Goal: Task Accomplishment & Management: Use online tool/utility

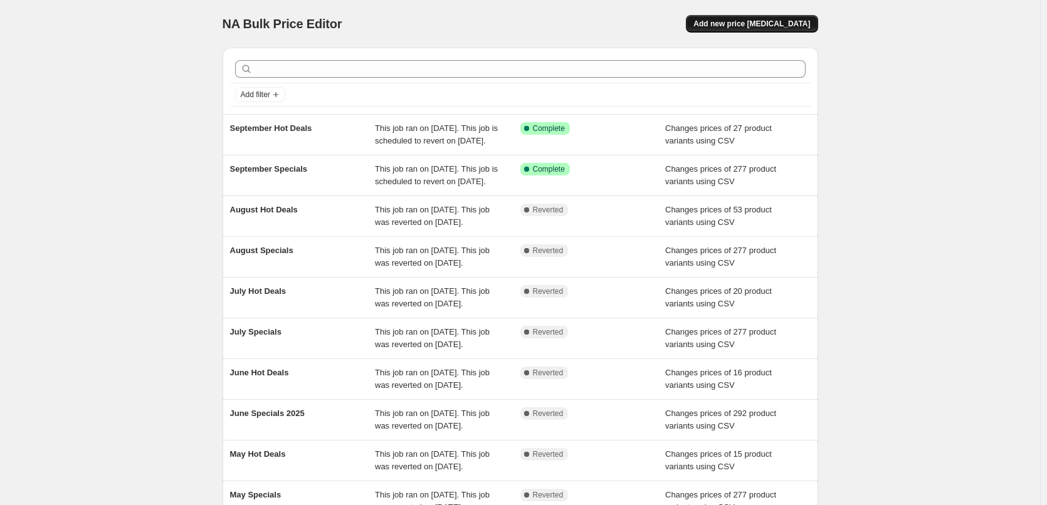
click at [792, 29] on button "Add new price [MEDICAL_DATA]" at bounding box center [752, 24] width 132 height 18
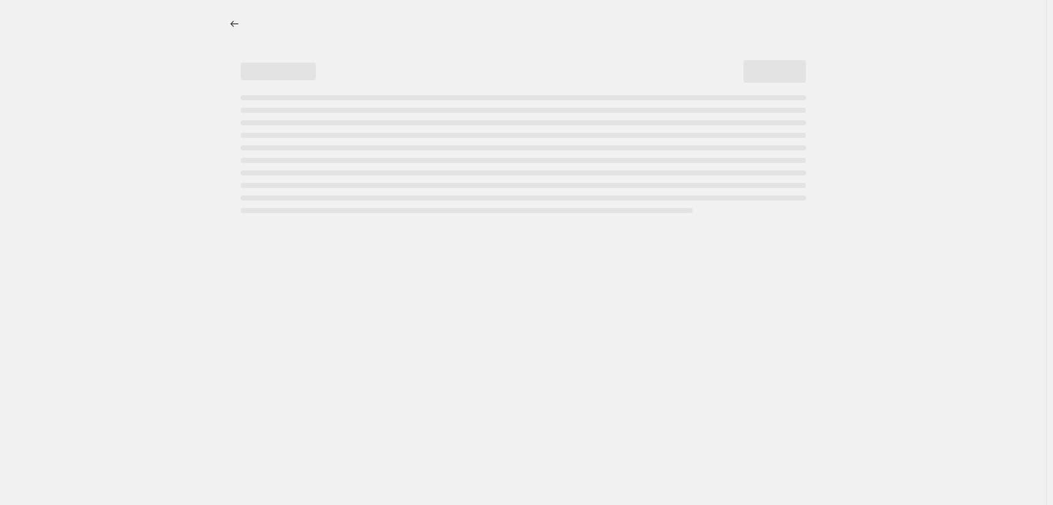
select select "percentage"
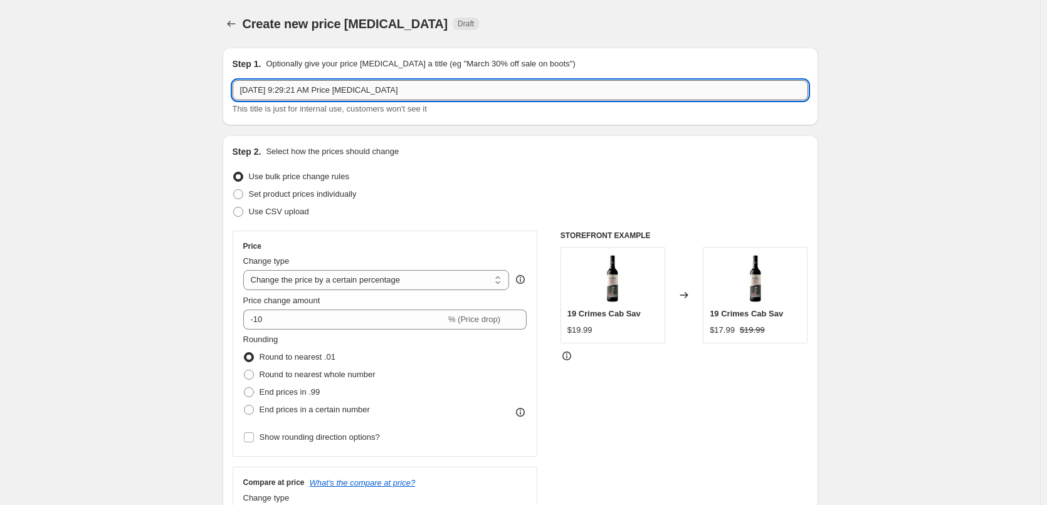
click at [456, 88] on input "[DATE] 9:29:21 AM Price [MEDICAL_DATA]" at bounding box center [520, 90] width 575 height 20
type input "October Specials"
click at [295, 217] on span "Use CSV upload" at bounding box center [279, 212] width 60 height 13
click at [234, 207] on input "Use CSV upload" at bounding box center [233, 207] width 1 height 1
radio input "true"
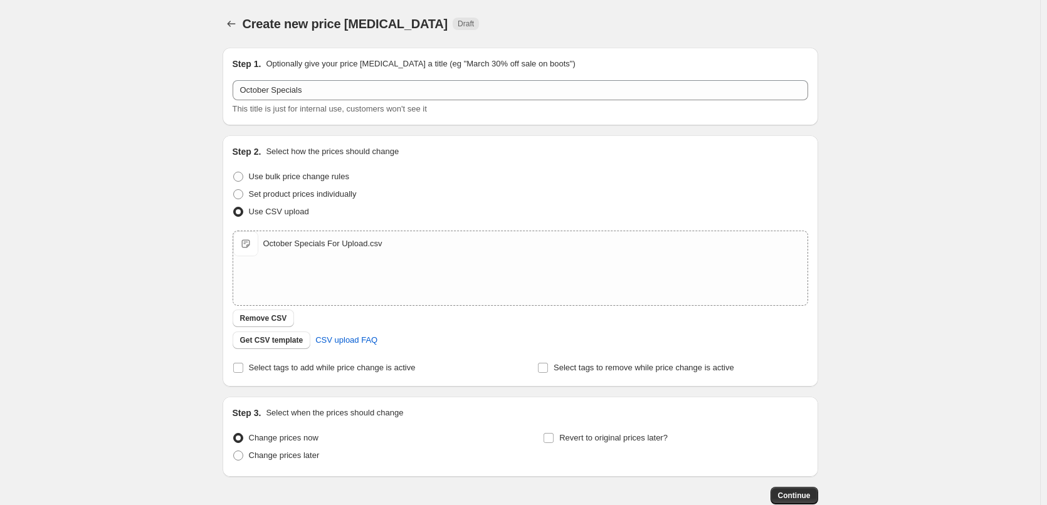
scroll to position [76, 0]
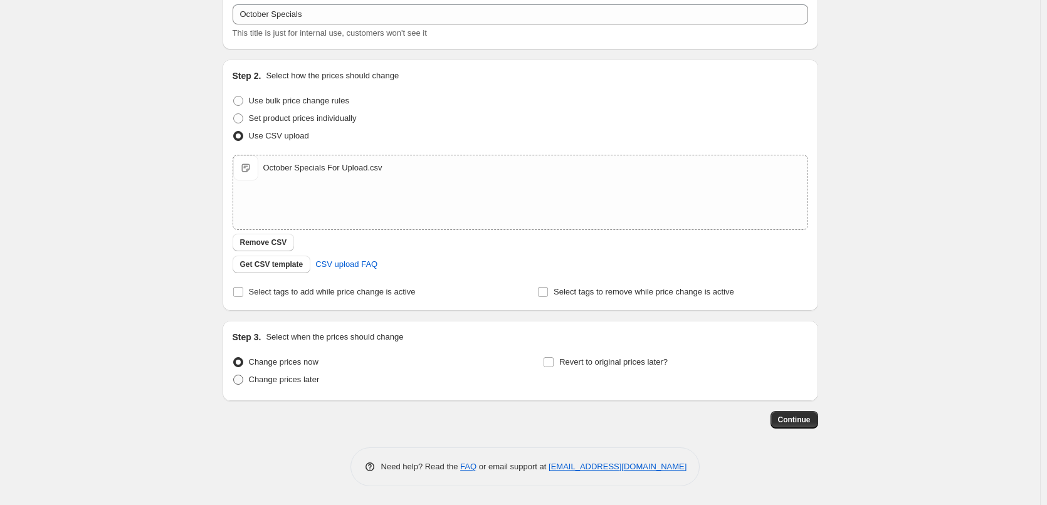
click at [303, 379] on span "Change prices later" at bounding box center [284, 379] width 71 height 9
click at [234, 375] on input "Change prices later" at bounding box center [233, 375] width 1 height 1
radio input "true"
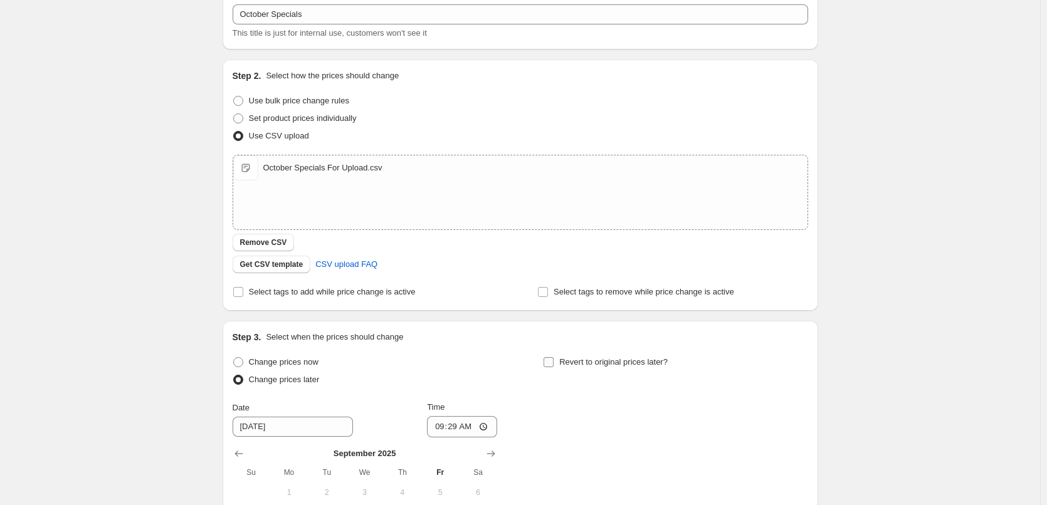
click at [577, 363] on span "Revert to original prices later?" at bounding box center [613, 361] width 108 height 9
click at [553, 363] on input "Revert to original prices later?" at bounding box center [548, 362] width 10 height 10
checkbox input "true"
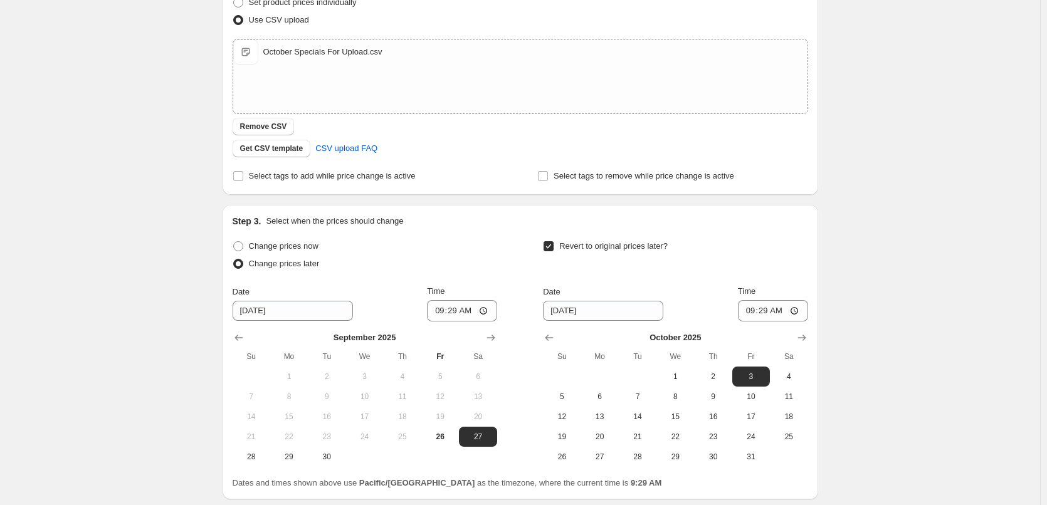
scroll to position [290, 0]
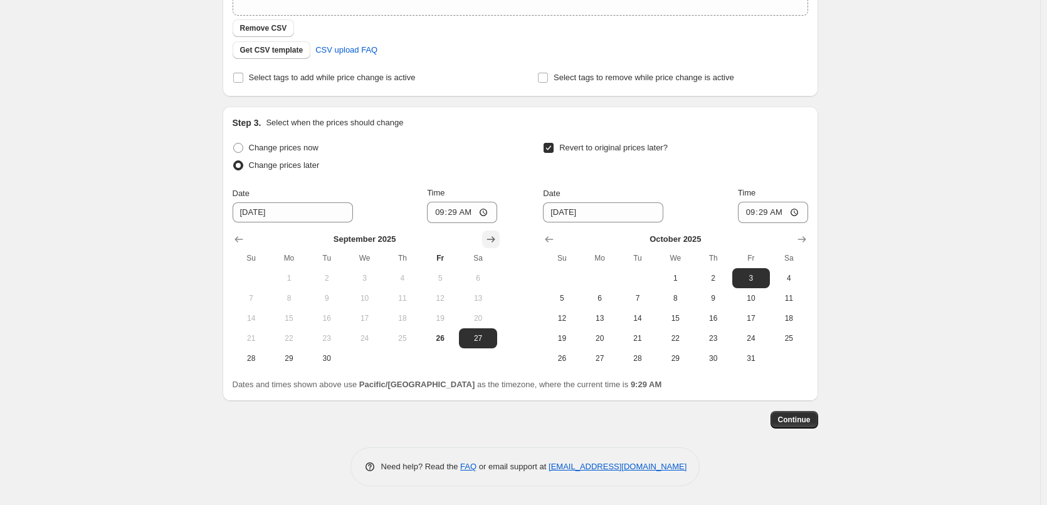
click at [497, 240] on icon "Show next month, October 2025" at bounding box center [490, 239] width 13 height 13
click at [369, 273] on span "1" at bounding box center [364, 278] width 28 height 10
type input "[DATE]"
click at [436, 217] on input "09:29" at bounding box center [462, 212] width 70 height 21
type input "00:15"
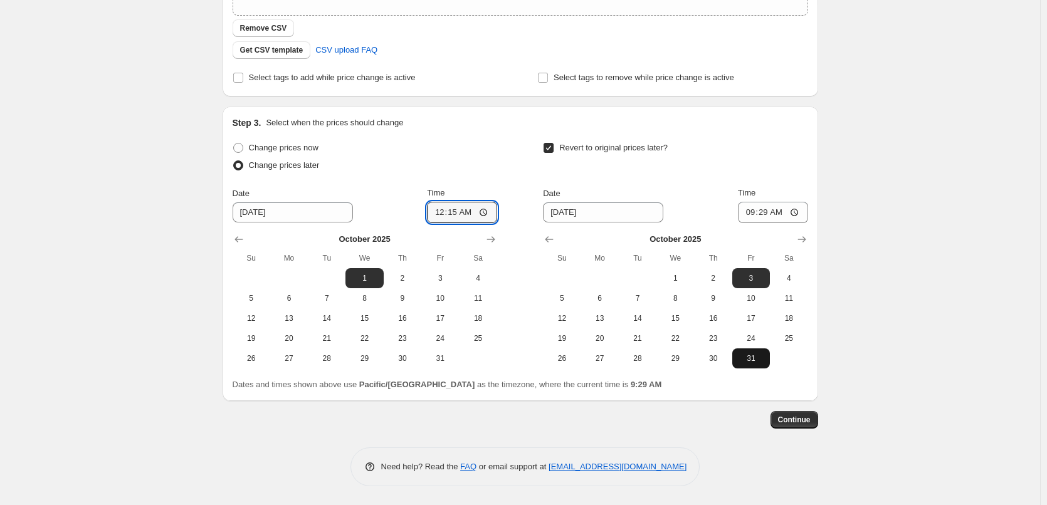
click at [760, 359] on span "31" at bounding box center [751, 358] width 28 height 10
type input "[DATE]"
click at [751, 216] on input "09:29" at bounding box center [773, 212] width 70 height 21
type input "23:45"
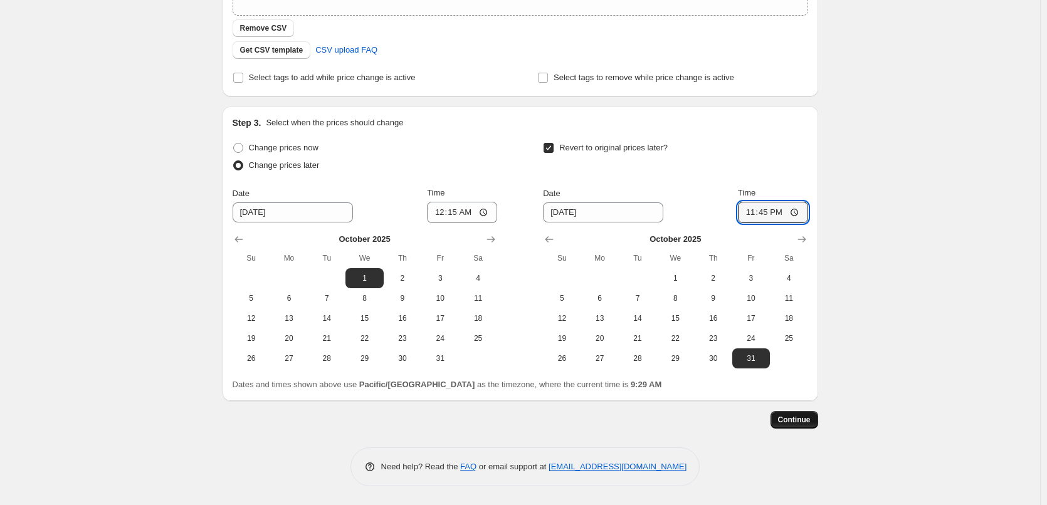
click at [800, 421] on span "Continue" at bounding box center [794, 420] width 33 height 10
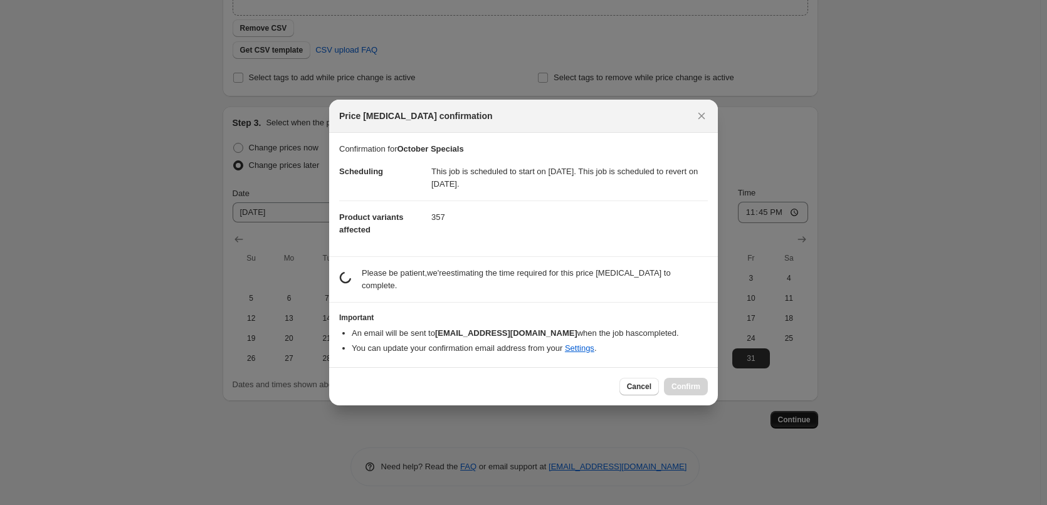
scroll to position [0, 0]
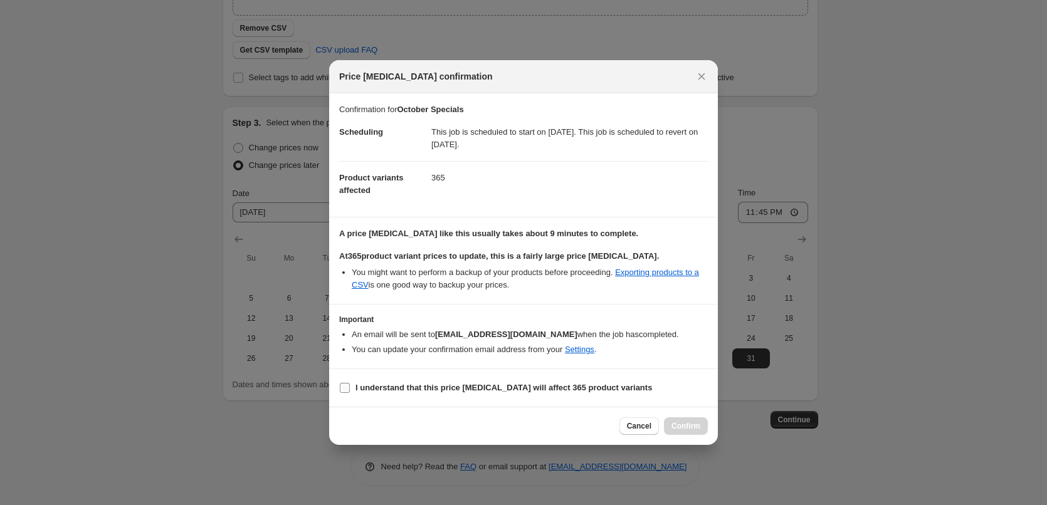
click at [422, 382] on span "I understand that this price [MEDICAL_DATA] will affect 365 product variants" at bounding box center [503, 388] width 296 height 13
click at [350, 383] on input "I understand that this price [MEDICAL_DATA] will affect 365 product variants" at bounding box center [345, 388] width 10 height 10
checkbox input "true"
click at [688, 421] on button "Confirm" at bounding box center [686, 426] width 44 height 18
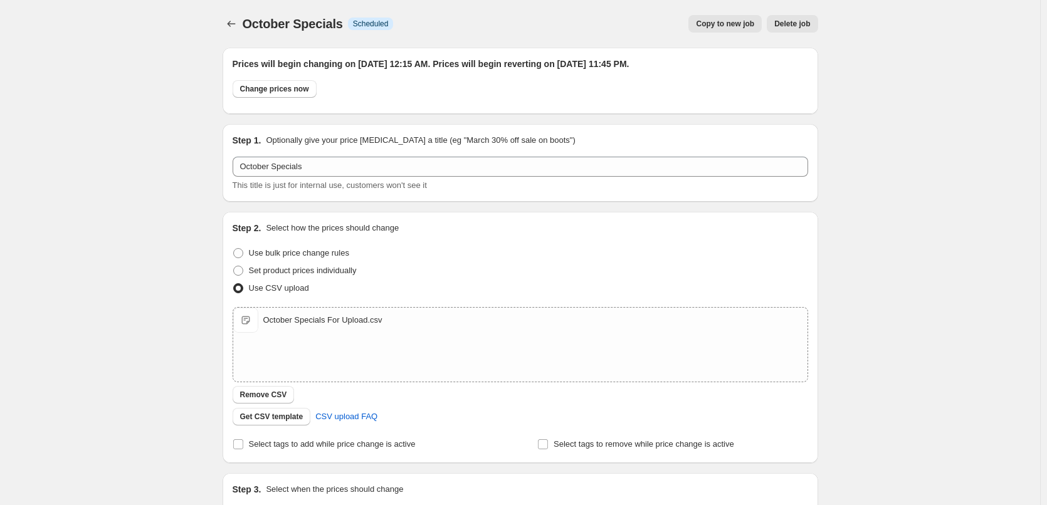
scroll to position [290, 0]
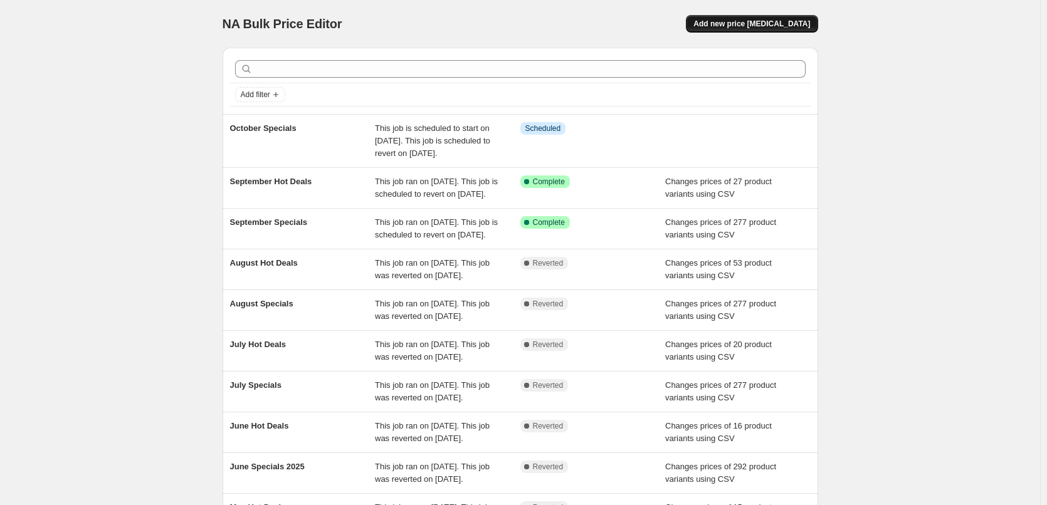
click at [757, 28] on span "Add new price [MEDICAL_DATA]" at bounding box center [751, 24] width 117 height 10
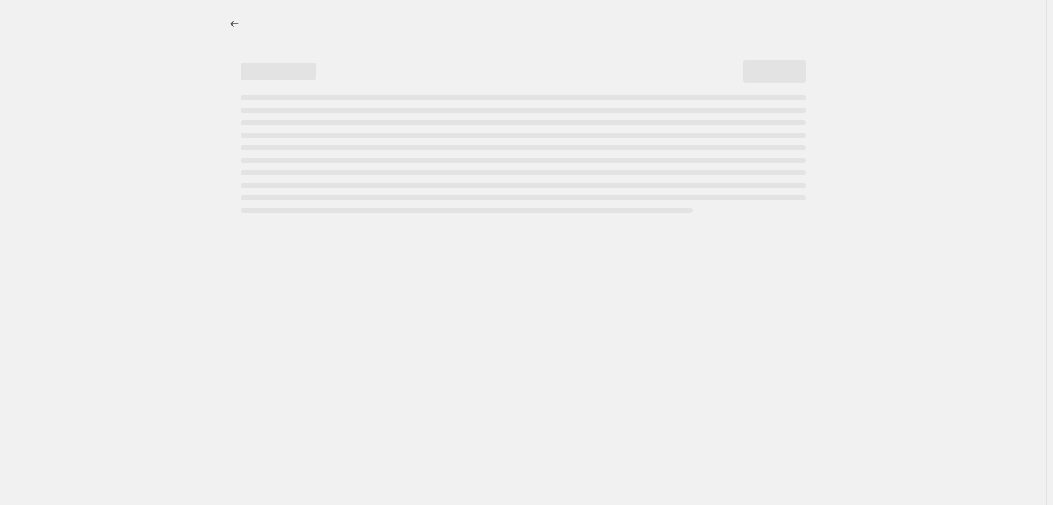
select select "percentage"
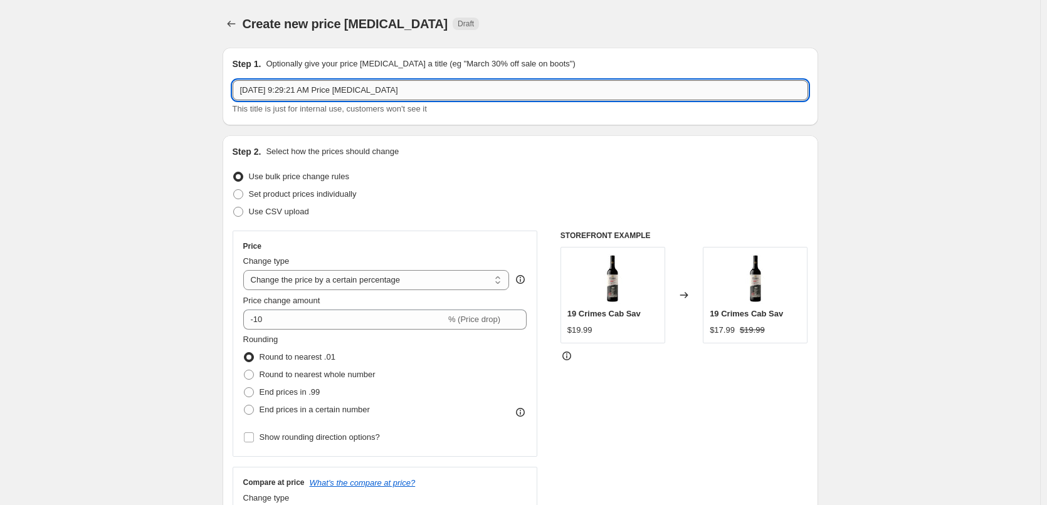
click at [509, 95] on input "[DATE] 9:29:21 AM Price [MEDICAL_DATA]" at bounding box center [520, 90] width 575 height 20
type input "October Hot Deals"
click at [296, 212] on span "Use CSV upload" at bounding box center [279, 211] width 60 height 9
click at [234, 207] on input "Use CSV upload" at bounding box center [233, 207] width 1 height 1
radio input "true"
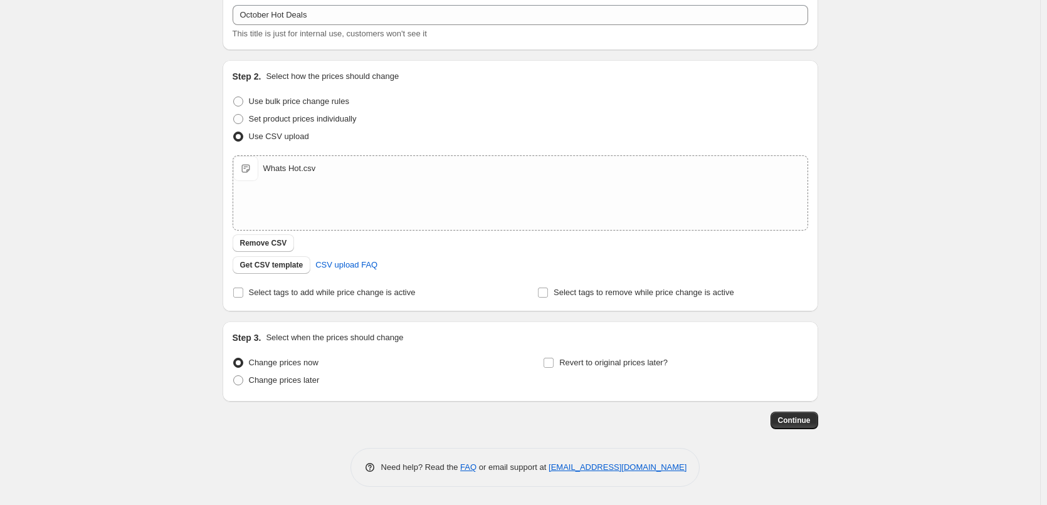
scroll to position [76, 0]
click at [396, 292] on span "Select tags to add while price change is active" at bounding box center [332, 291] width 167 height 9
click at [243, 292] on input "Select tags to add while price change is active" at bounding box center [238, 292] width 10 height 10
checkbox input "true"
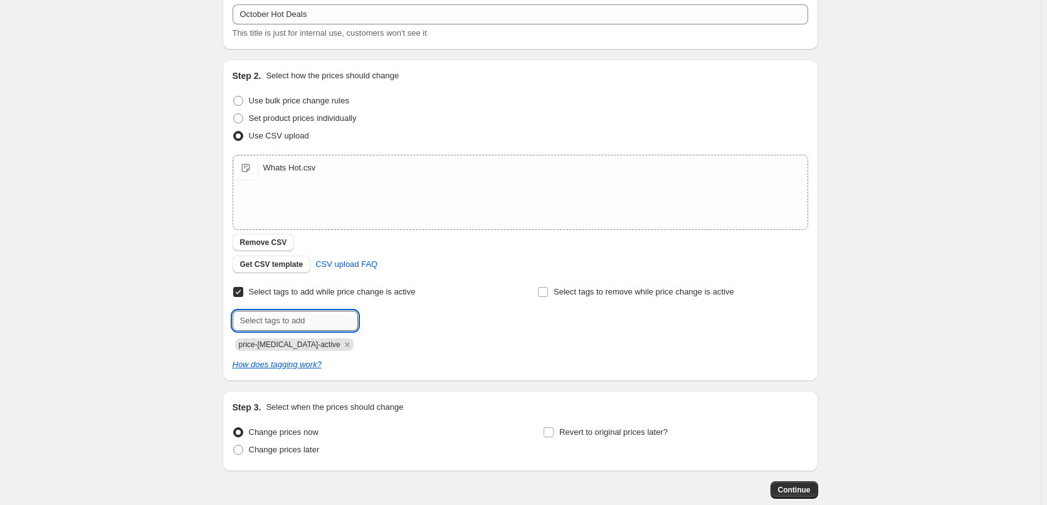
click at [324, 317] on input "text" at bounding box center [295, 321] width 125 height 20
type input "hot-deals"
click at [392, 322] on span "hot-deals" at bounding box center [401, 319] width 33 height 9
click at [314, 444] on span "Change prices later" at bounding box center [284, 450] width 71 height 13
click at [234, 445] on input "Change prices later" at bounding box center [233, 445] width 1 height 1
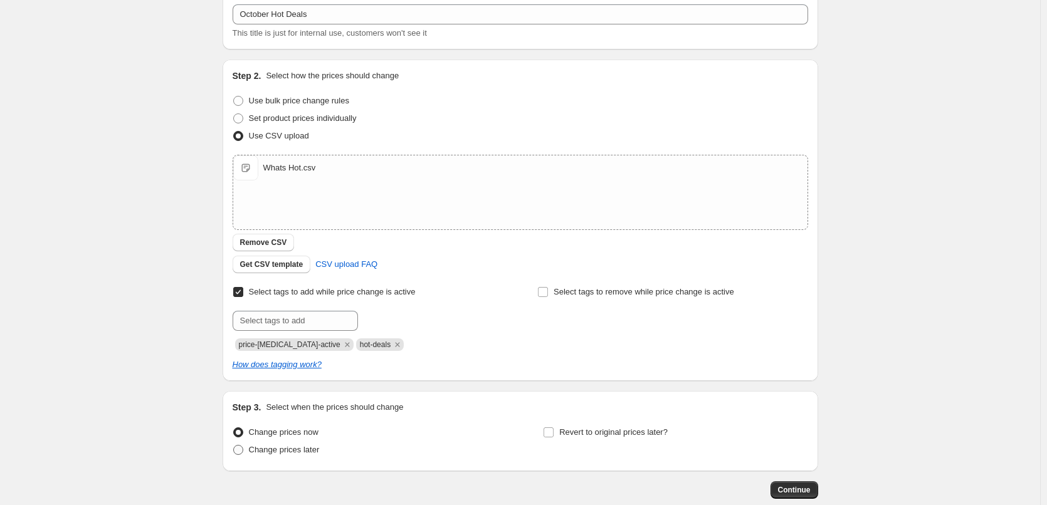
radio input "true"
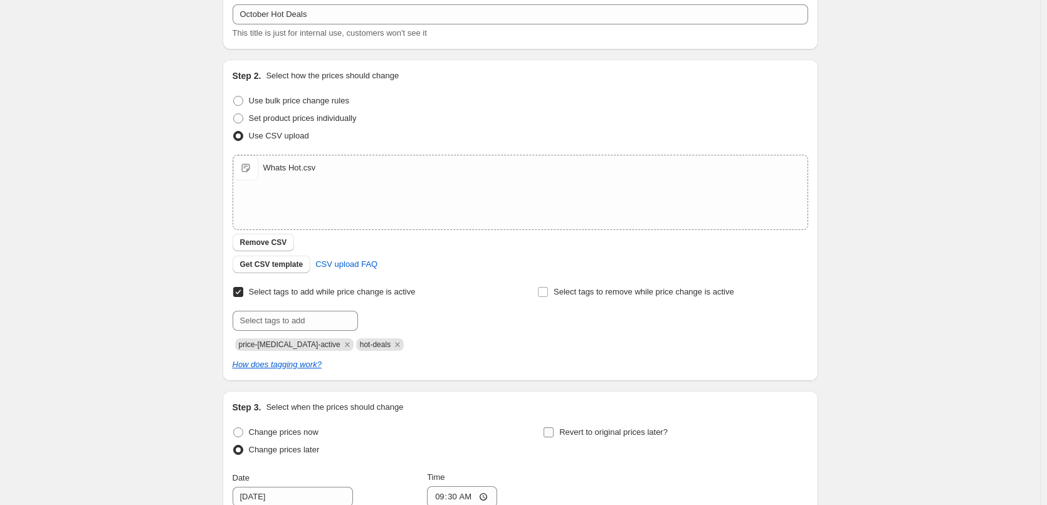
click at [587, 431] on span "Revert to original prices later?" at bounding box center [613, 431] width 108 height 9
click at [553, 431] on input "Revert to original prices later?" at bounding box center [548, 432] width 10 height 10
checkbox input "true"
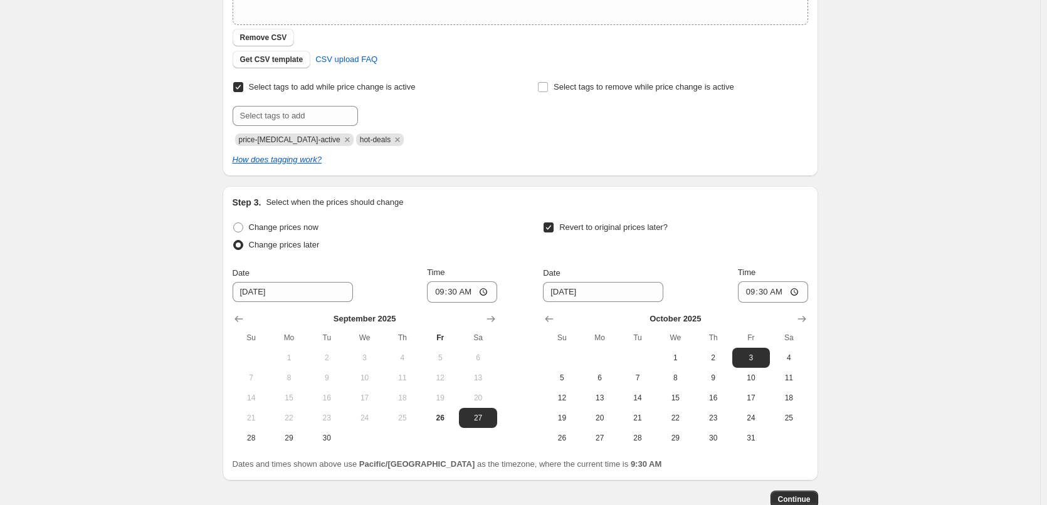
scroll to position [360, 0]
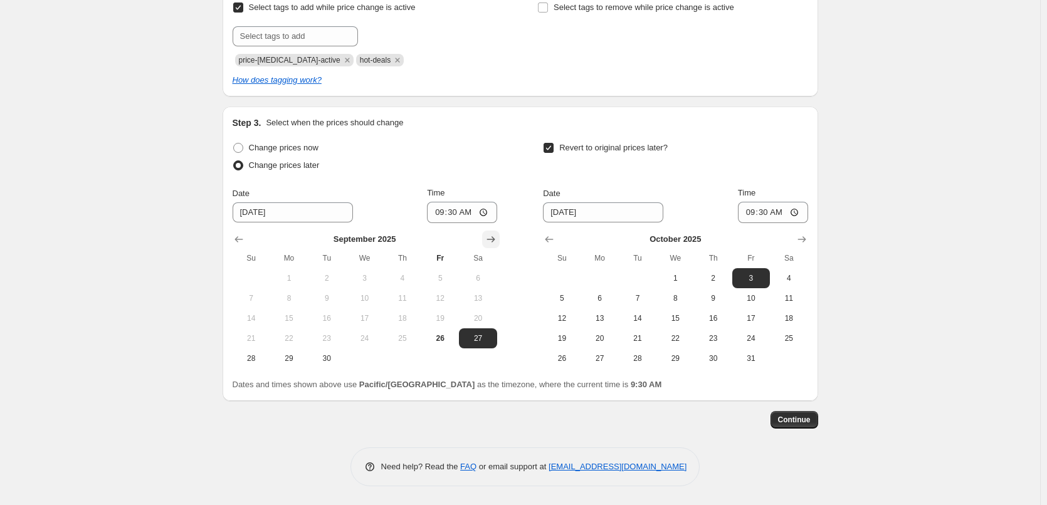
click at [491, 245] on icon "Show next month, October 2025" at bounding box center [490, 239] width 13 height 13
click at [372, 280] on span "1" at bounding box center [364, 278] width 28 height 10
type input "[DATE]"
click at [434, 218] on input "09:30" at bounding box center [462, 212] width 70 height 21
type input "00:15"
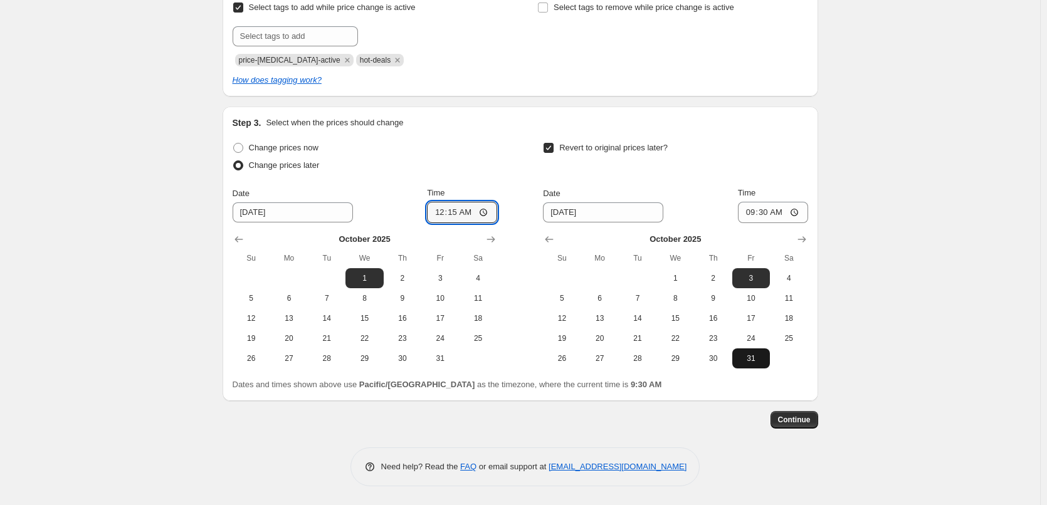
click at [751, 353] on span "31" at bounding box center [751, 358] width 28 height 10
type input "[DATE]"
click at [746, 219] on input "09:30" at bounding box center [773, 212] width 70 height 21
type input "23:45"
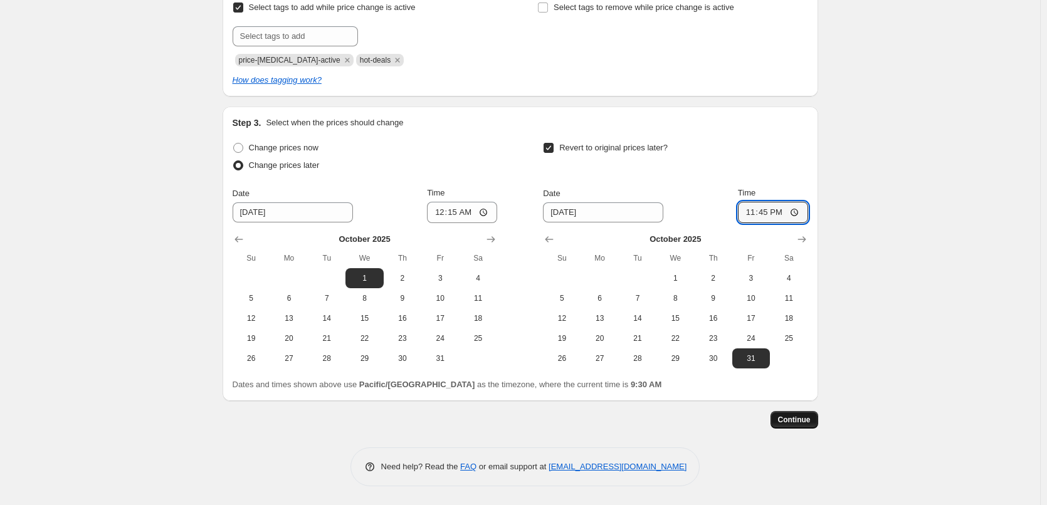
click at [801, 413] on button "Continue" at bounding box center [794, 420] width 48 height 18
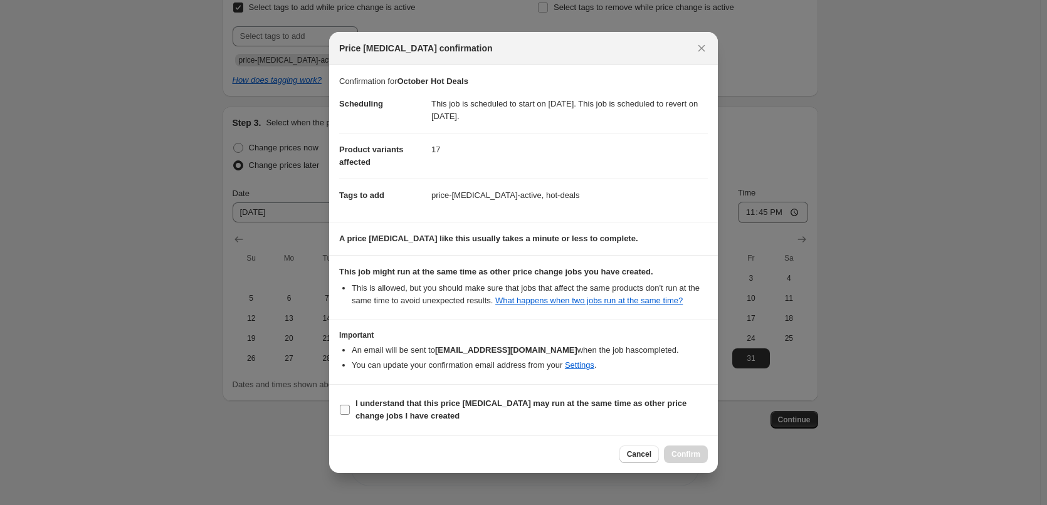
click at [467, 405] on b "I understand that this price [MEDICAL_DATA] may run at the same time as other p…" at bounding box center [520, 410] width 331 height 22
click at [350, 405] on input "I understand that this price [MEDICAL_DATA] may run at the same time as other p…" at bounding box center [345, 410] width 10 height 10
checkbox input "true"
click at [675, 454] on button "Confirm" at bounding box center [686, 455] width 44 height 18
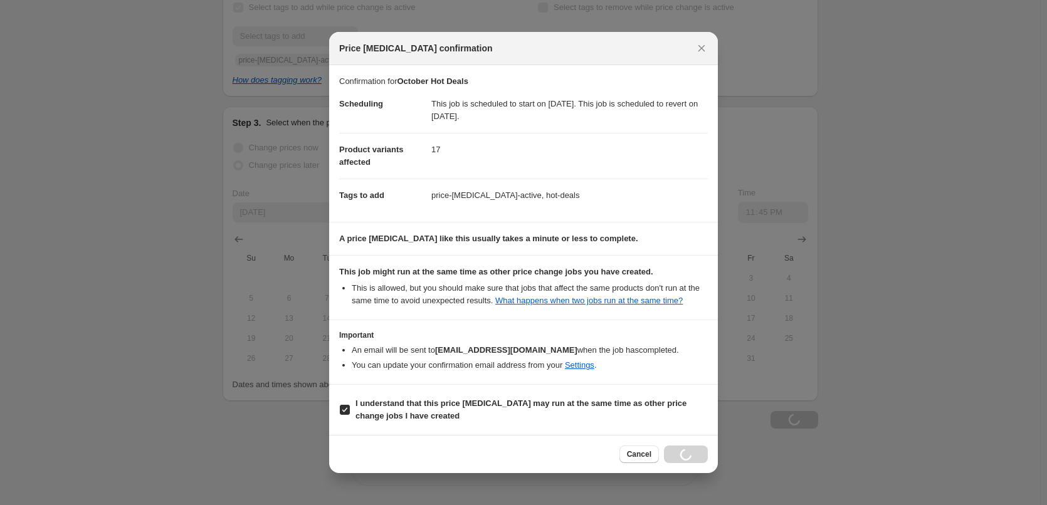
scroll to position [360, 0]
